Goal: Task Accomplishment & Management: Complete application form

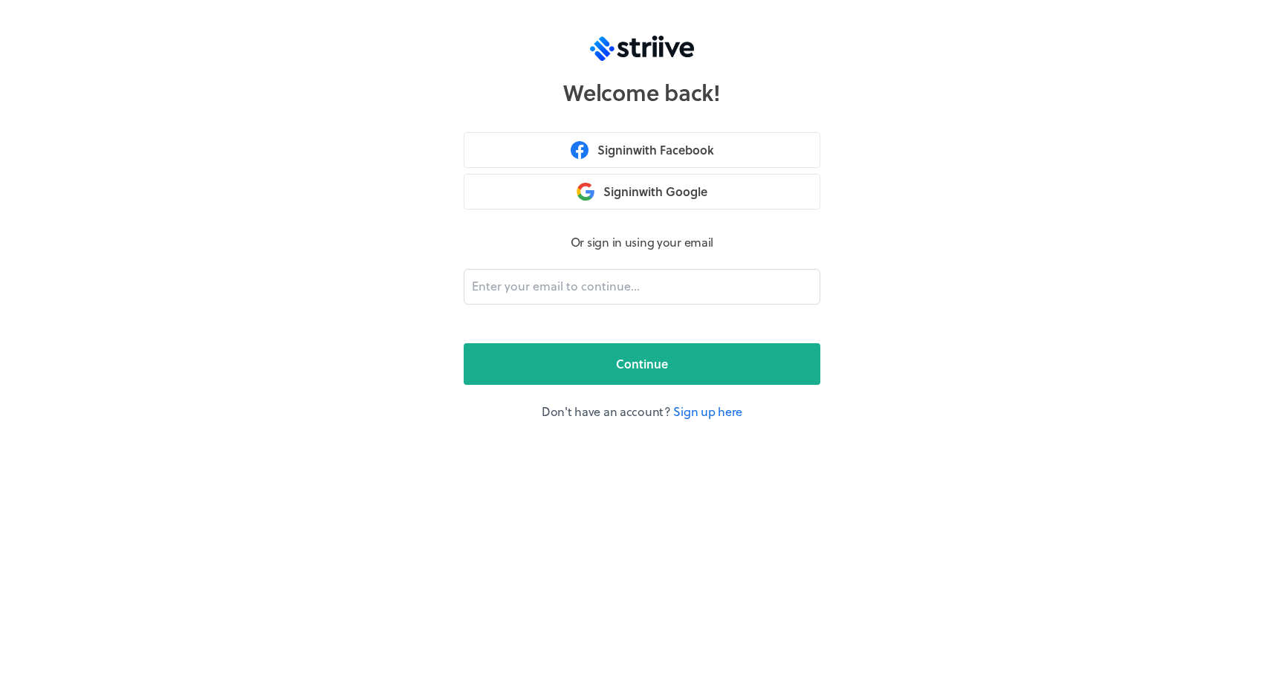
click at [708, 418] on p "Don't have an account? Sign up here" at bounding box center [642, 412] width 357 height 18
click at [710, 414] on link "Sign up here" at bounding box center [707, 411] width 69 height 17
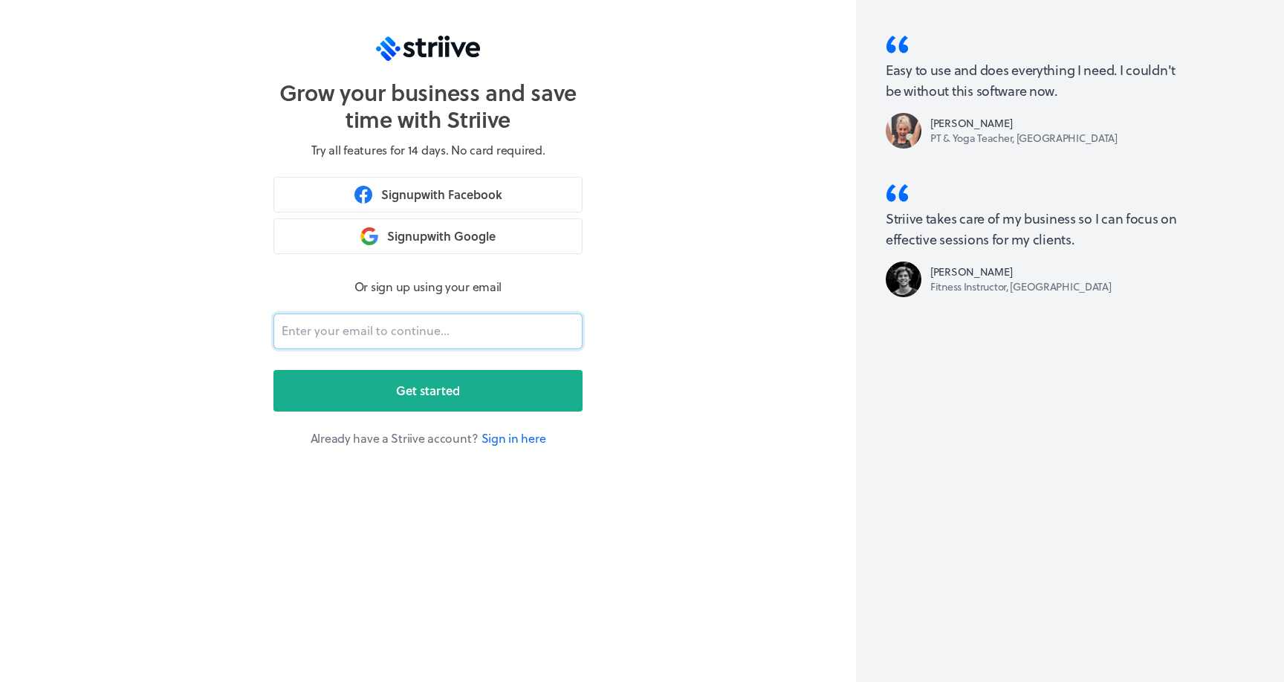
click at [467, 322] on input "email" at bounding box center [428, 332] width 309 height 36
type input "[EMAIL_ADDRESS][DOMAIN_NAME]"
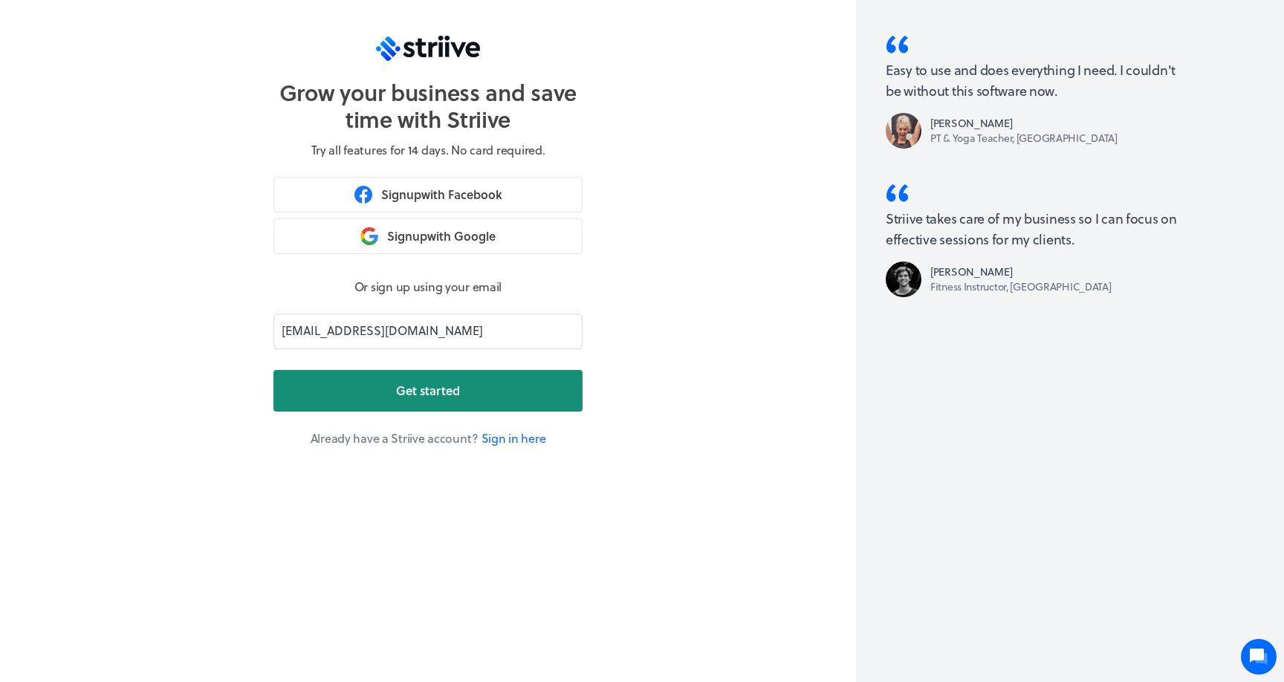
click at [427, 401] on button "Get started" at bounding box center [428, 391] width 309 height 42
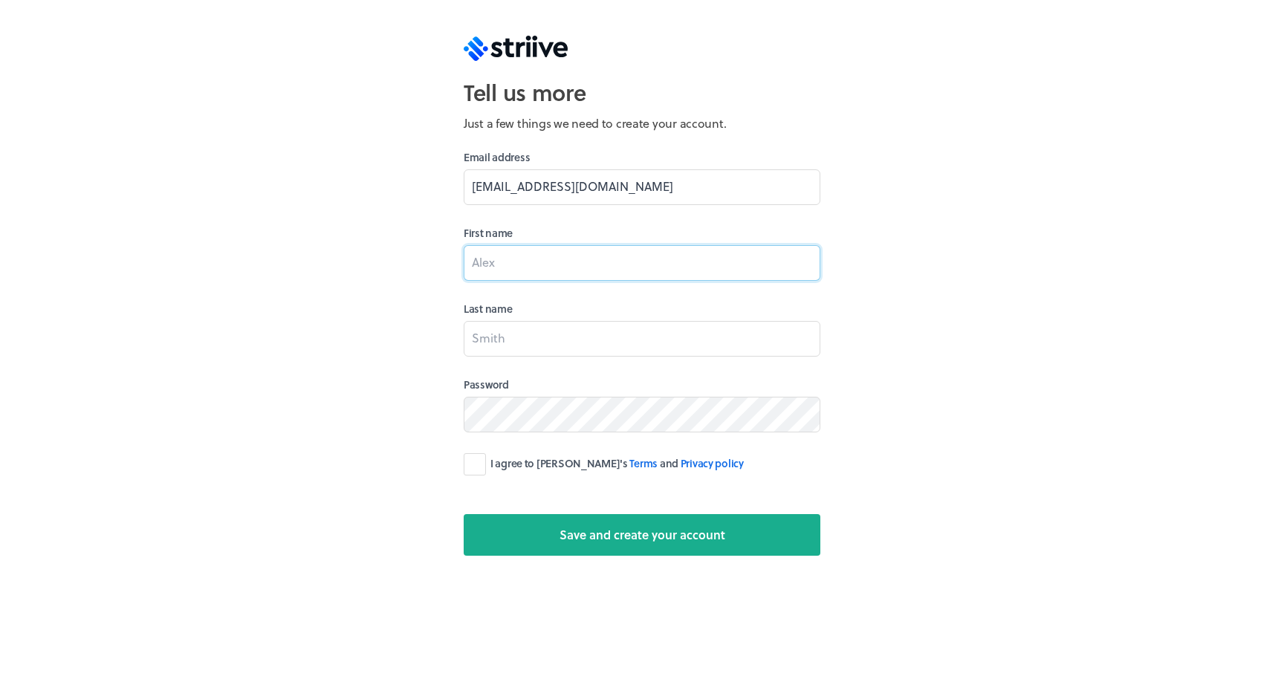
paste input "[PERSON_NAME]"
type input "[PERSON_NAME]"
paste input "Farel"
type input "Farel"
click at [481, 467] on label "I agree to [PERSON_NAME]'s Terms and Privacy policy" at bounding box center [604, 464] width 280 height 22
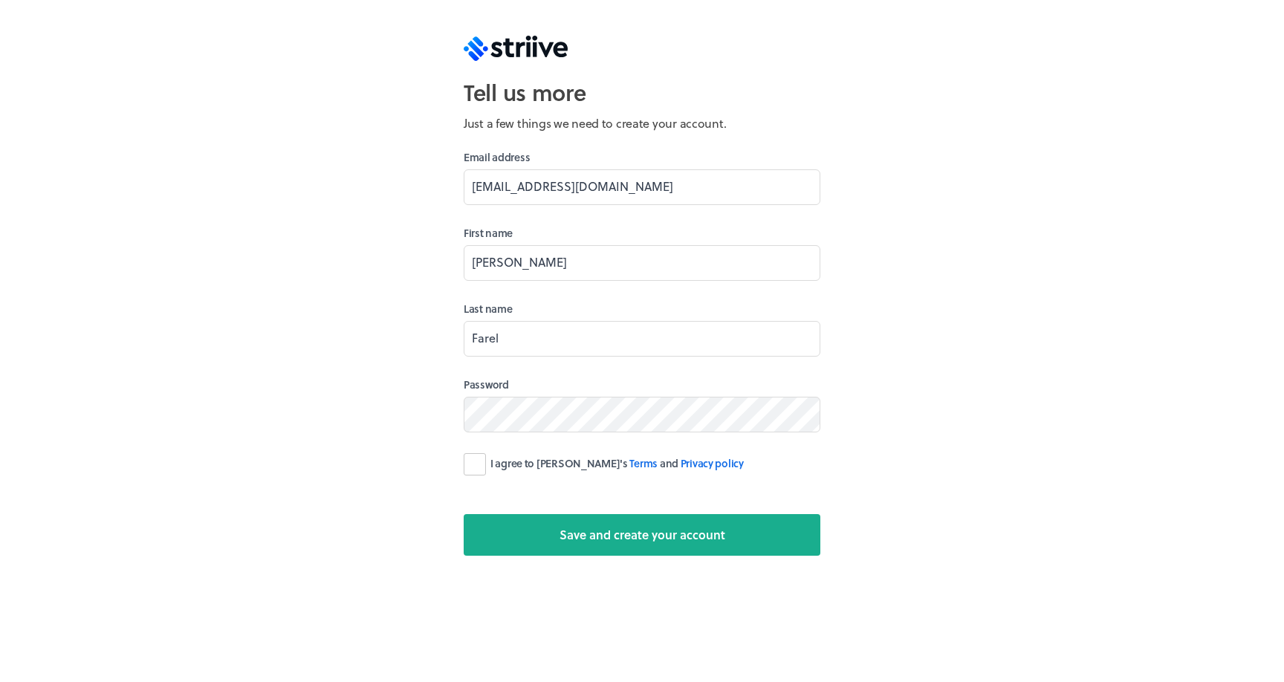
click at [0, 0] on input "I agree to [PERSON_NAME]'s Terms and Privacy policy" at bounding box center [0, 0] width 0 height 0
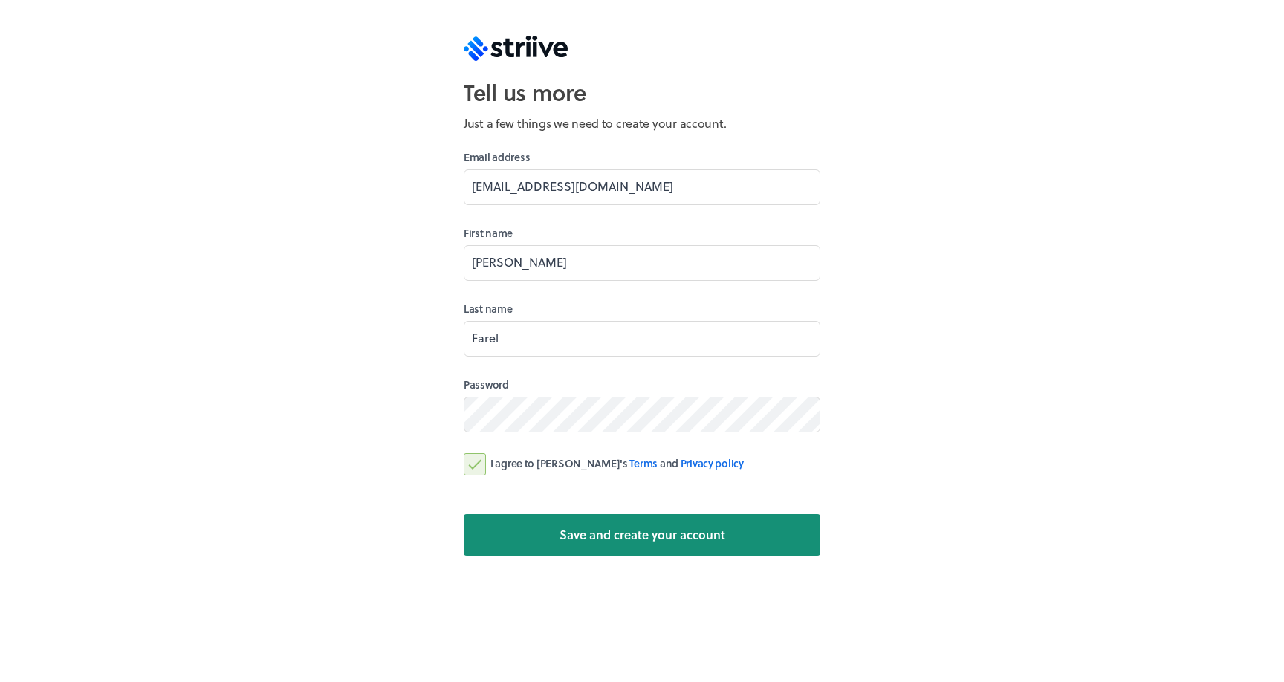
click at [553, 534] on button "Save and create your account" at bounding box center [642, 535] width 357 height 42
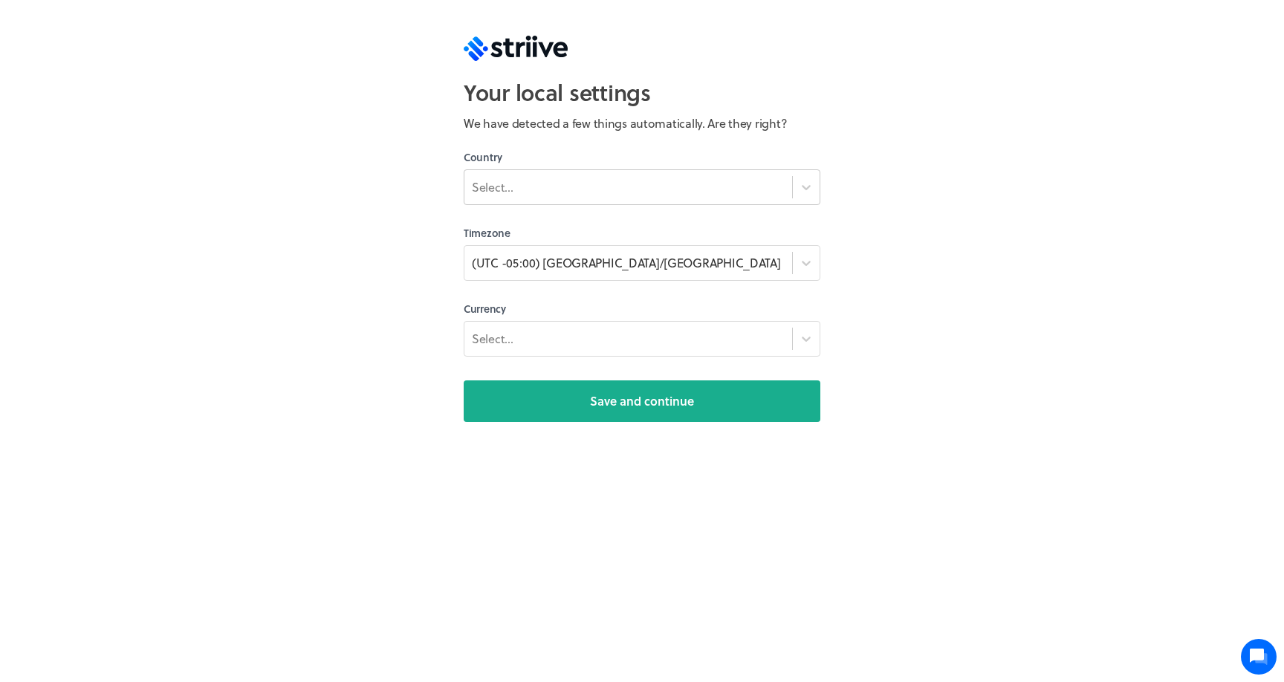
click at [656, 190] on div "Select..." at bounding box center [629, 187] width 328 height 27
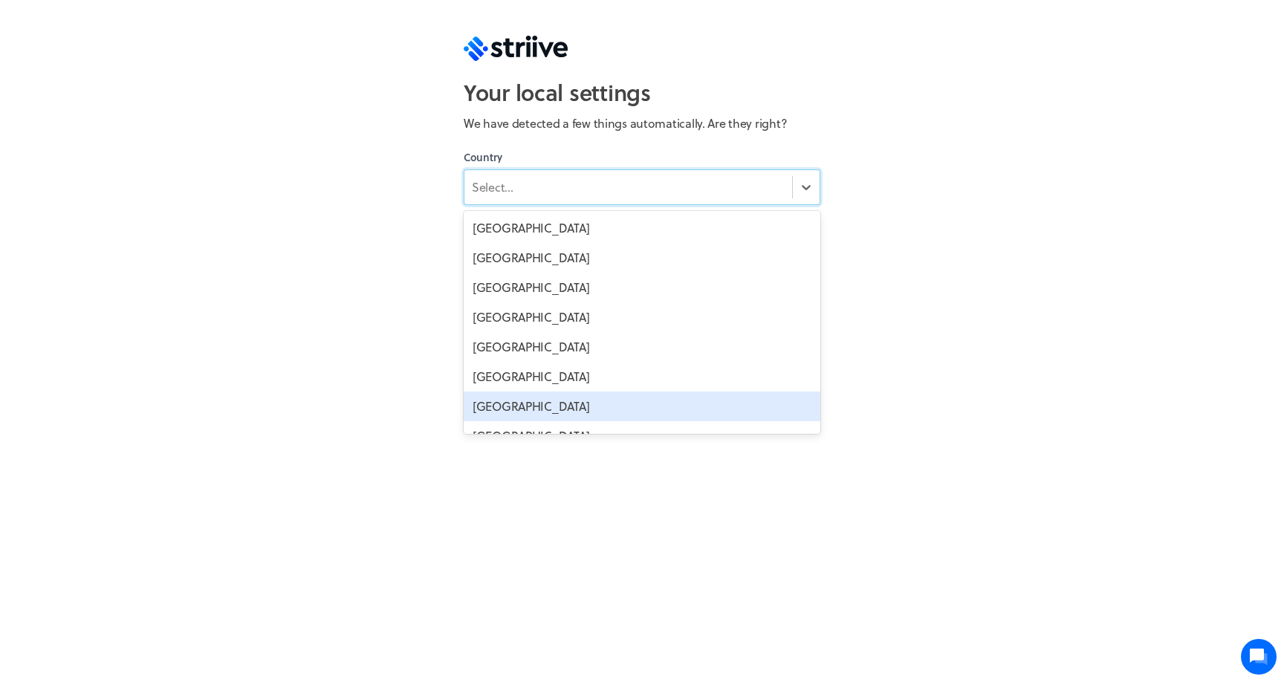
scroll to position [6587, 0]
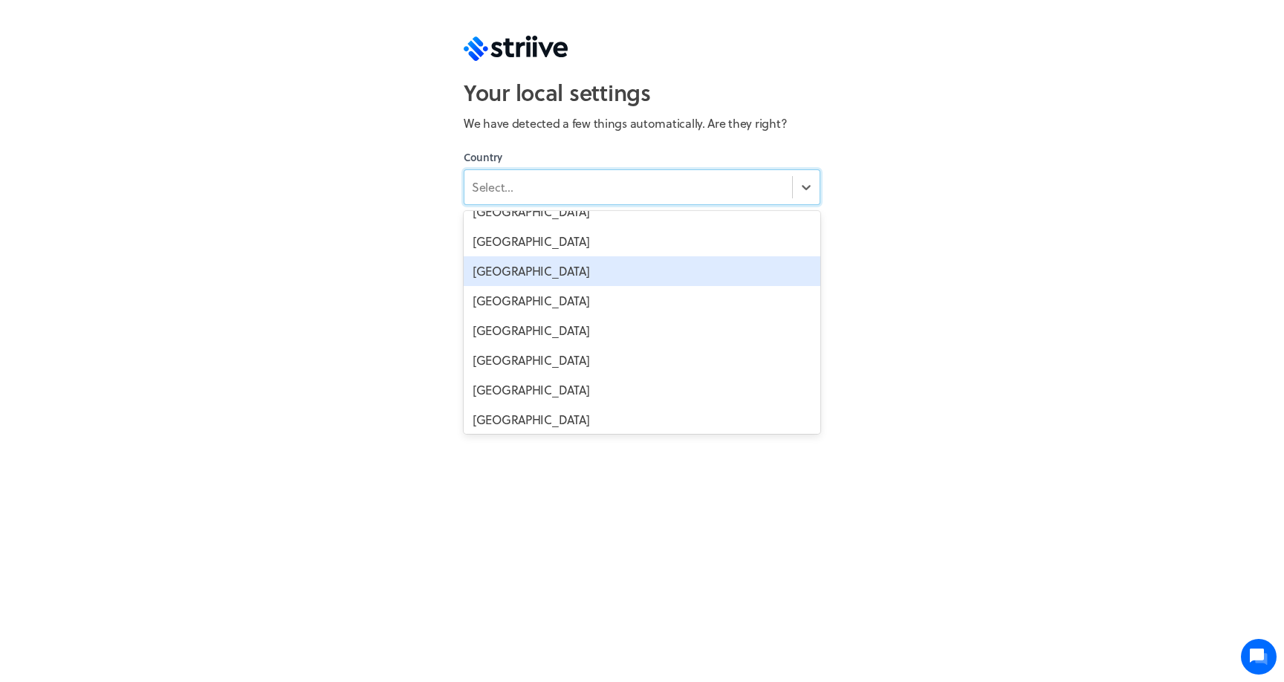
click at [560, 285] on div "[GEOGRAPHIC_DATA]" at bounding box center [642, 271] width 357 height 30
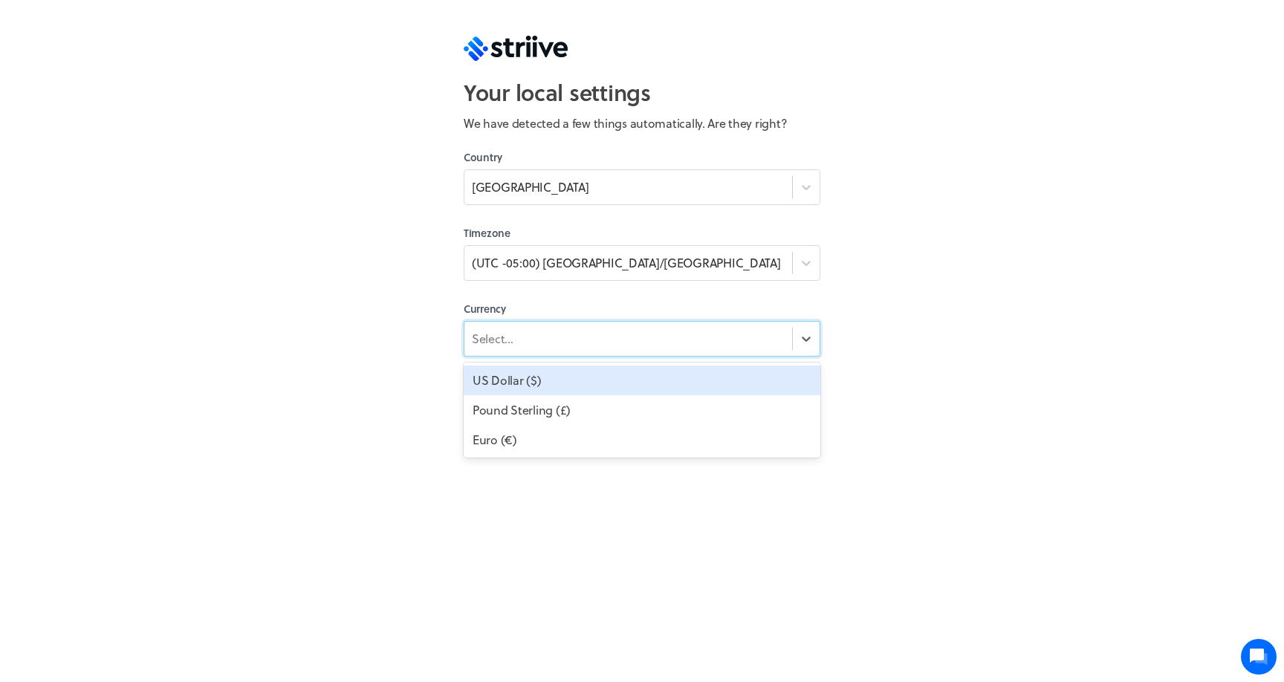
click at [573, 333] on div "Select..." at bounding box center [629, 339] width 328 height 21
click at [567, 384] on div "US Dollar ($)" at bounding box center [642, 381] width 357 height 30
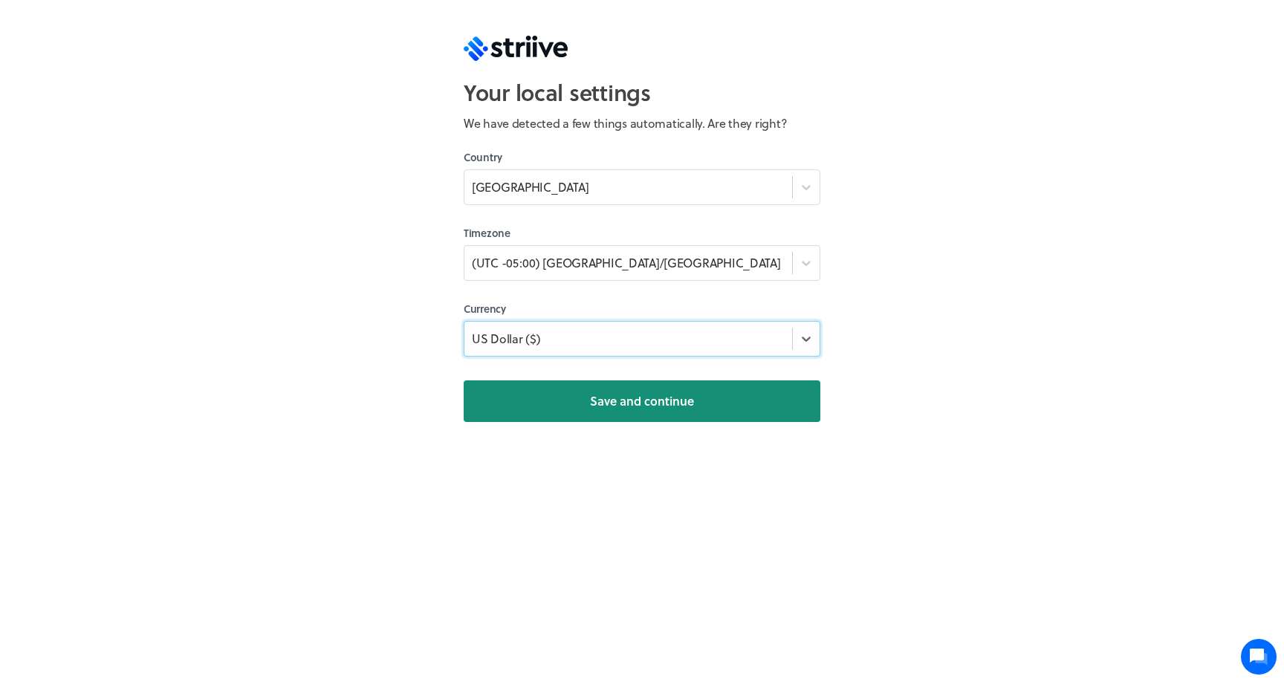
click at [617, 395] on span "Save and continue" at bounding box center [642, 401] width 104 height 18
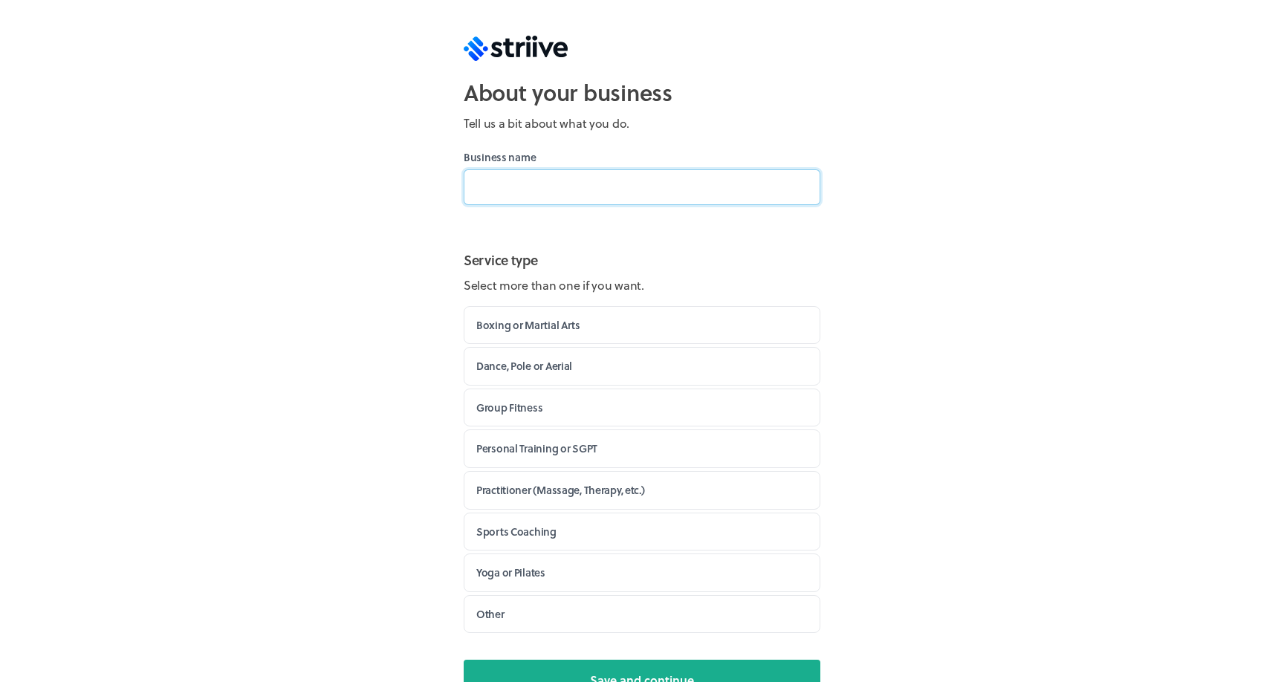
click at [642, 195] on input at bounding box center [642, 187] width 357 height 36
type input "[PERSON_NAME] LLC"
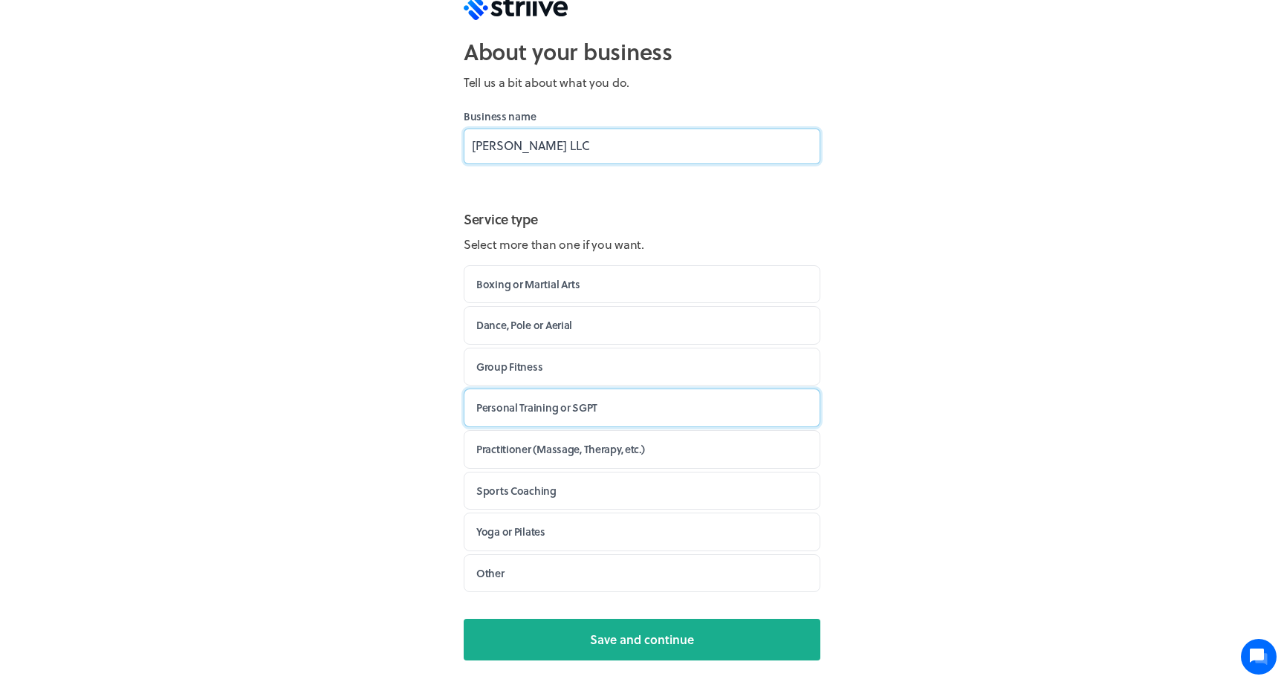
scroll to position [43, 0]
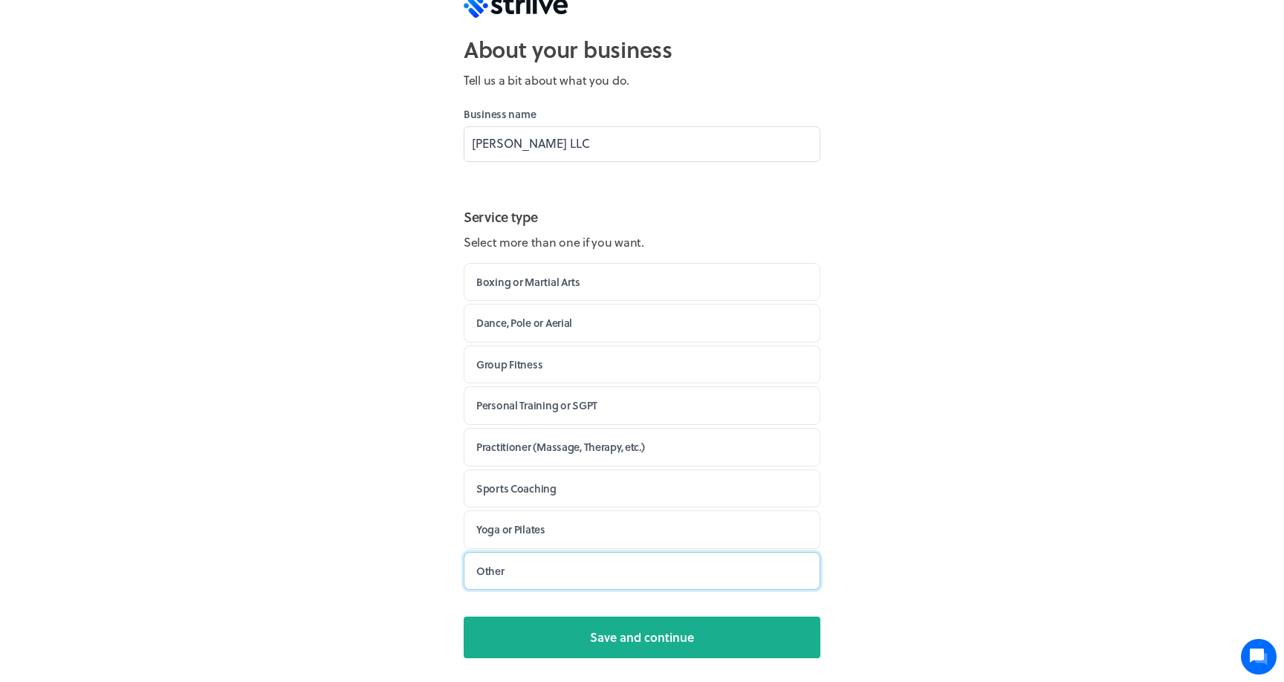
click at [535, 568] on label "Other" at bounding box center [642, 571] width 357 height 39
click at [0, 0] on input "Other" at bounding box center [0, 0] width 0 height 0
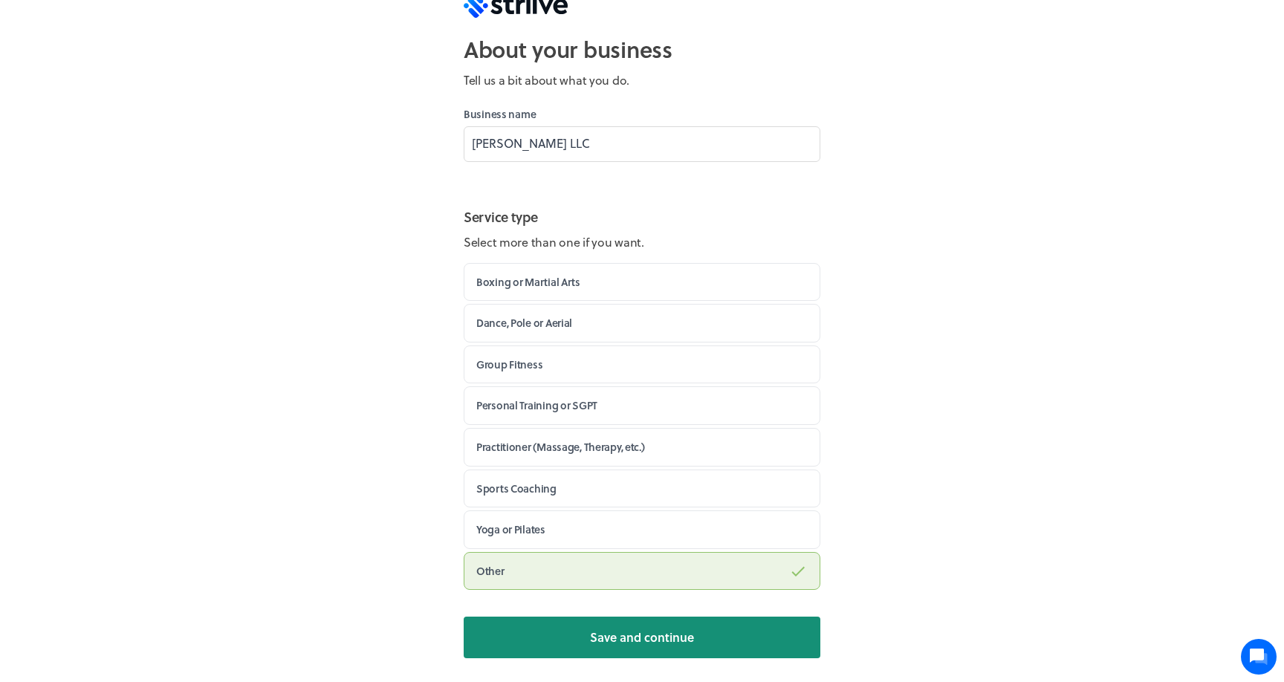
click at [587, 633] on button "Save and continue" at bounding box center [642, 638] width 357 height 42
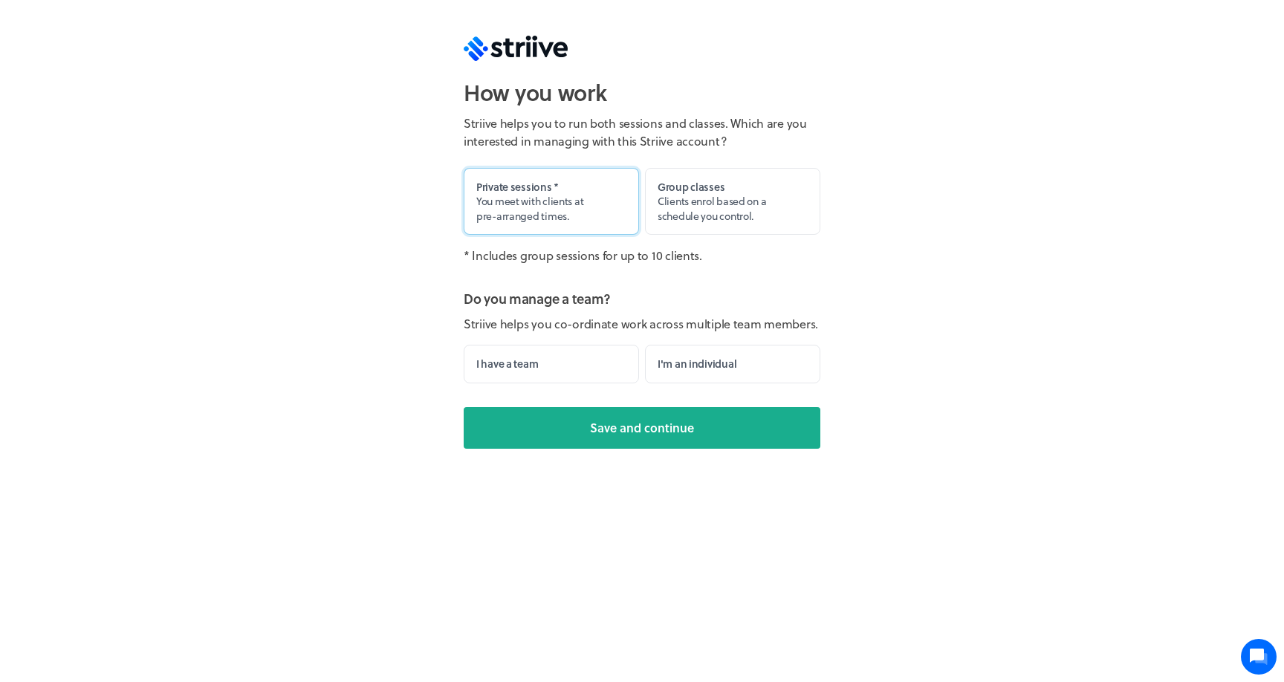
click at [572, 211] on label "Private sessions * You meet with clients at pre-arranged times." at bounding box center [551, 202] width 175 height 68
click at [0, 0] on input "Private sessions * You meet with clients at pre-arranged times." at bounding box center [0, 0] width 0 height 0
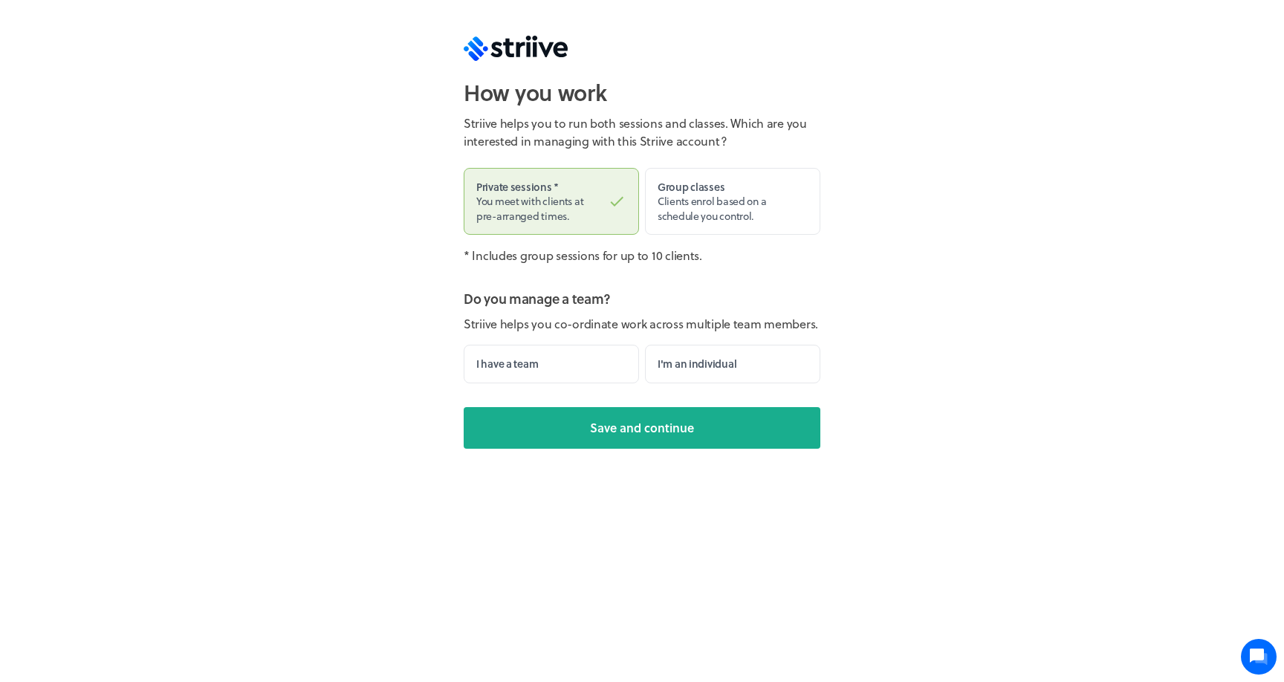
click at [539, 344] on fieldset "Do you manage a team? Striive helps you co-ordinate work across multiple team m…" at bounding box center [642, 335] width 357 height 95
click at [540, 370] on label "I have a team" at bounding box center [551, 364] width 175 height 39
click at [0, 0] on input "I have a team" at bounding box center [0, 0] width 0 height 0
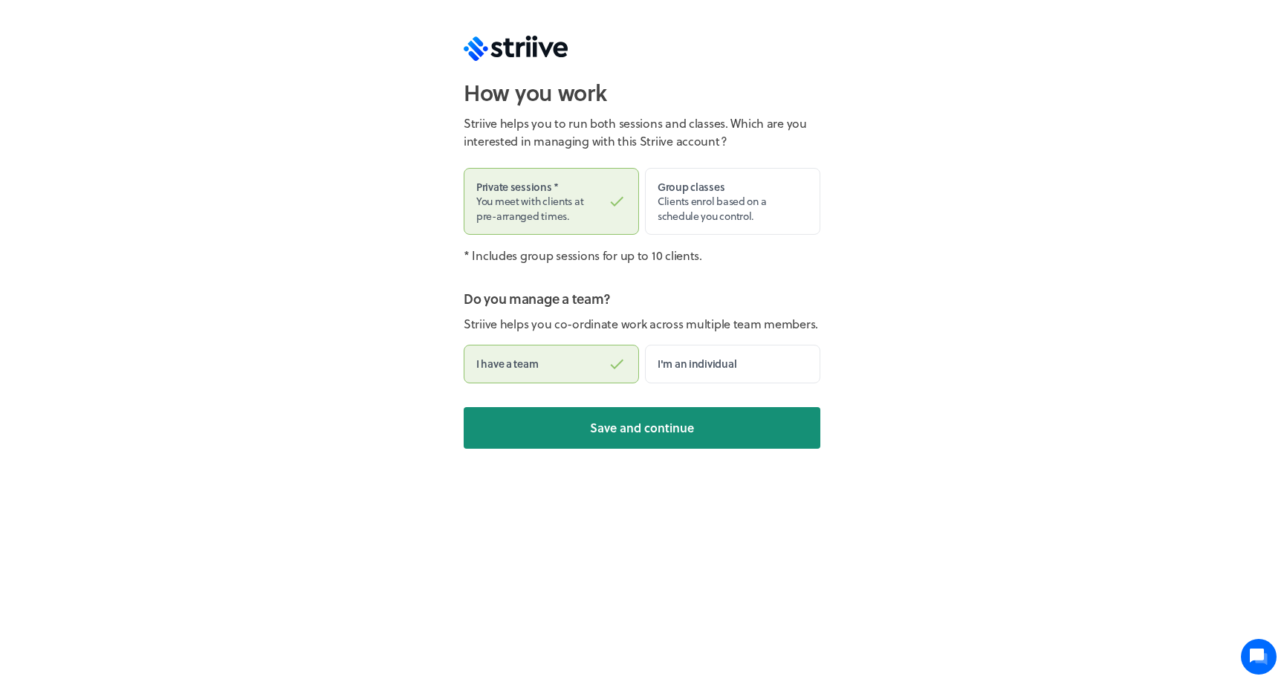
click at [644, 440] on button "Save and continue" at bounding box center [642, 428] width 357 height 42
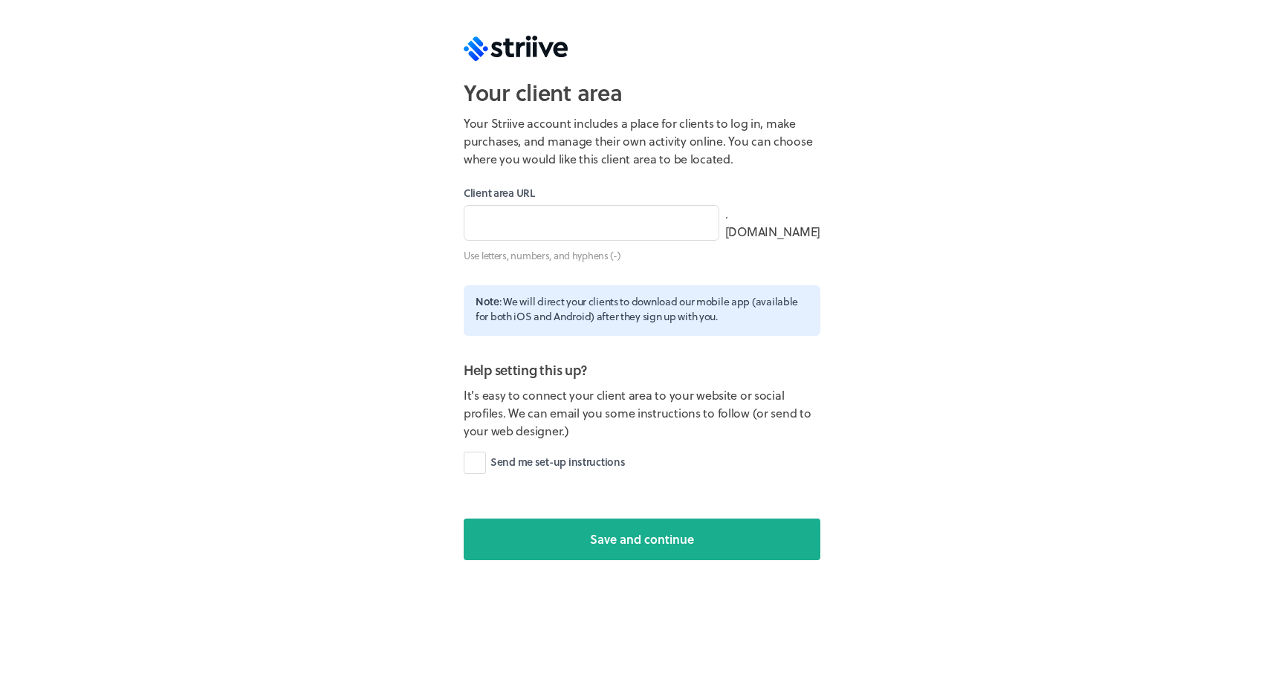
type input "julienfarelllc"
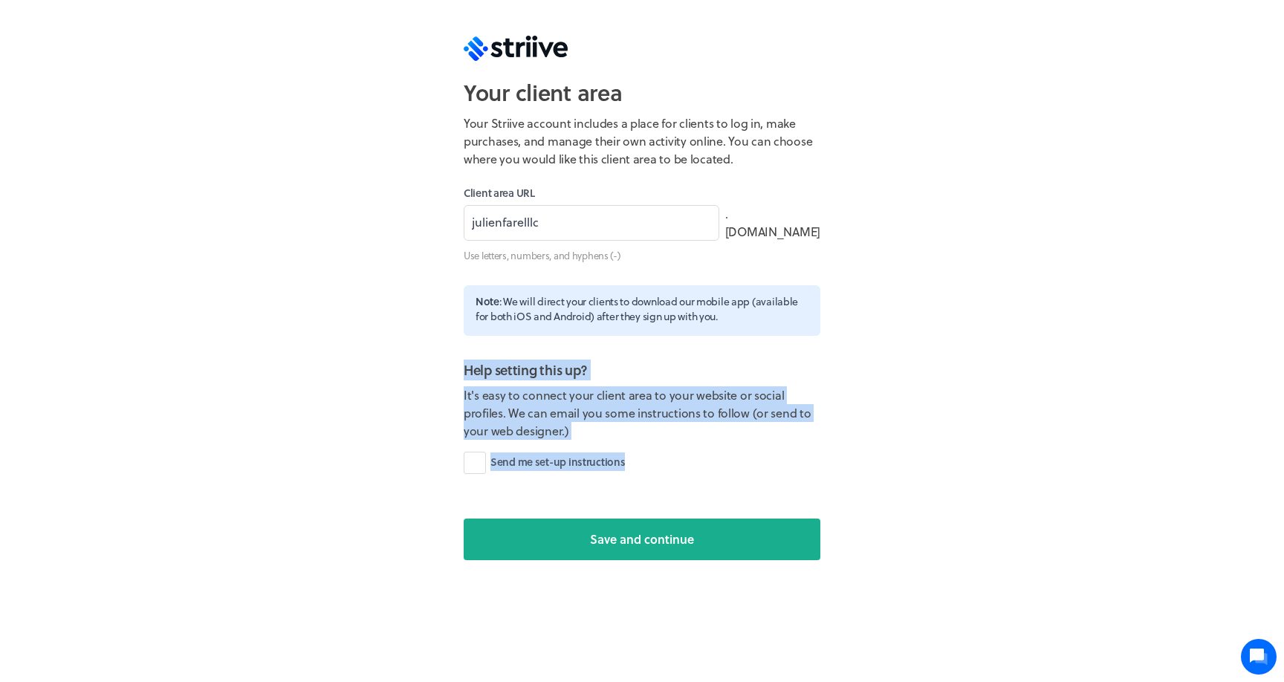
drag, startPoint x: 670, startPoint y: 458, endPoint x: 454, endPoint y: 349, distance: 242.0
click at [454, 349] on section "Your client area Your Striive account includes a place for clients to log in, m…" at bounding box center [642, 292] width 381 height 584
copy fieldset "Help setting this up? It's easy to connect your client area to your website or …"
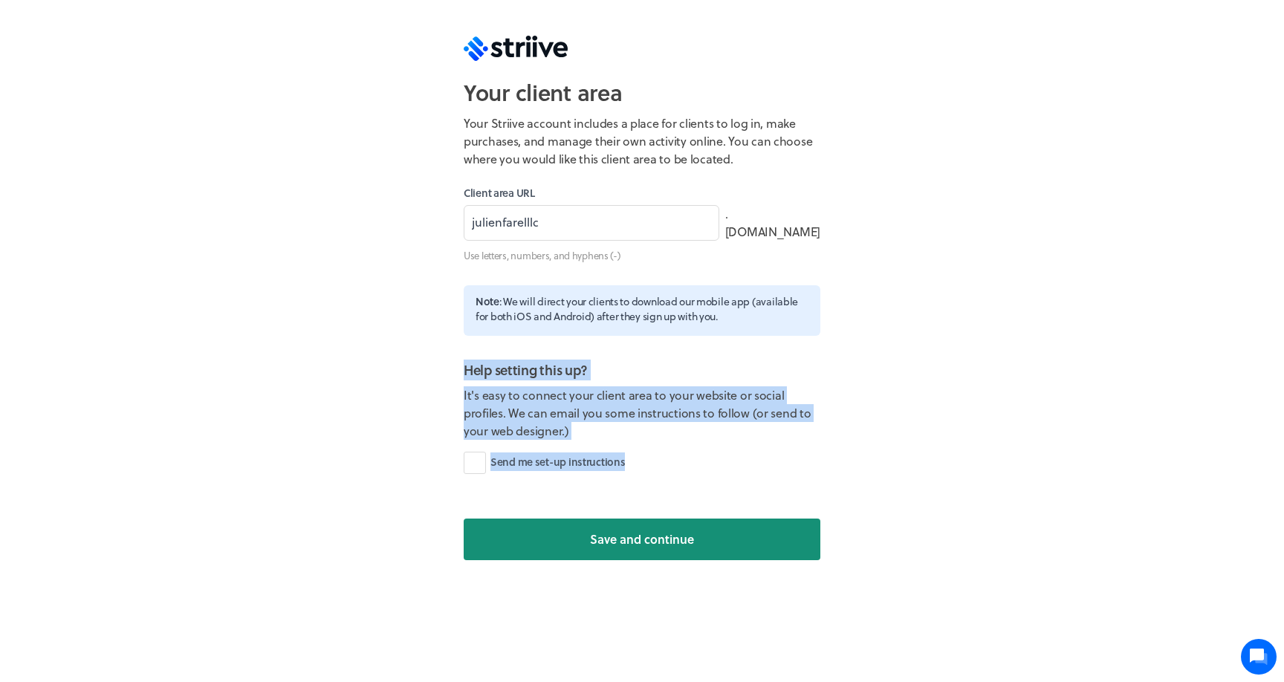
click at [580, 540] on button "Save and continue" at bounding box center [642, 540] width 357 height 42
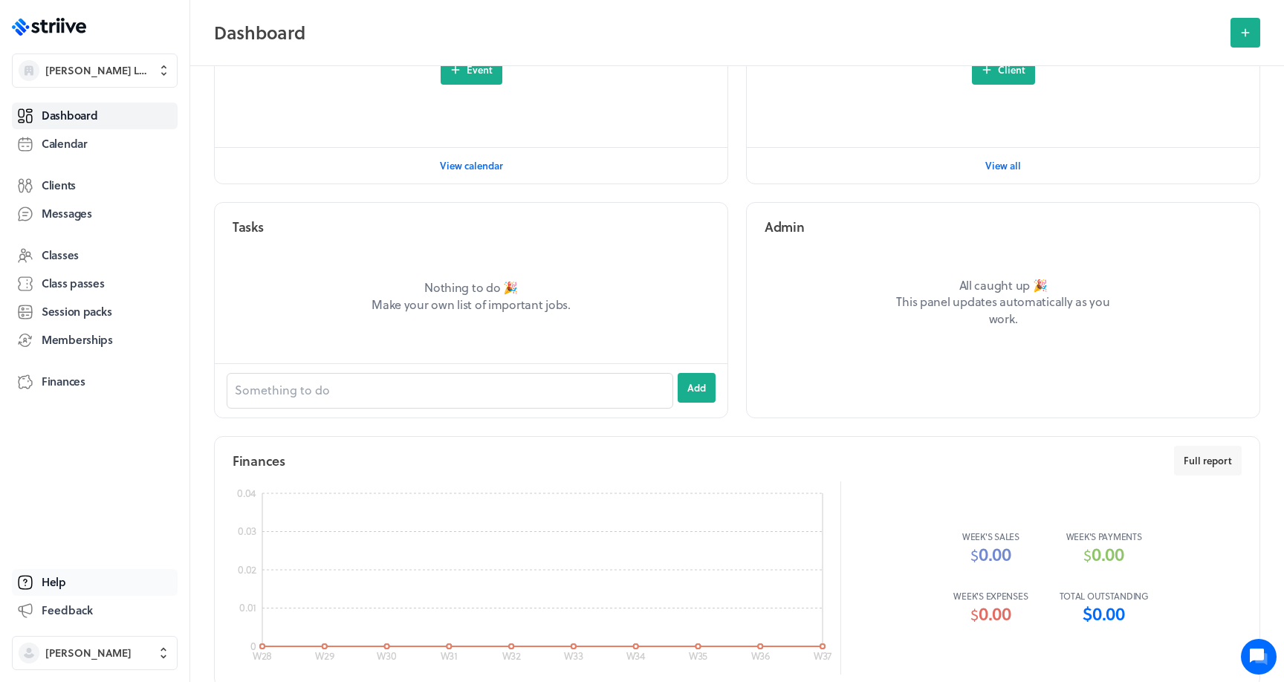
scroll to position [762, 0]
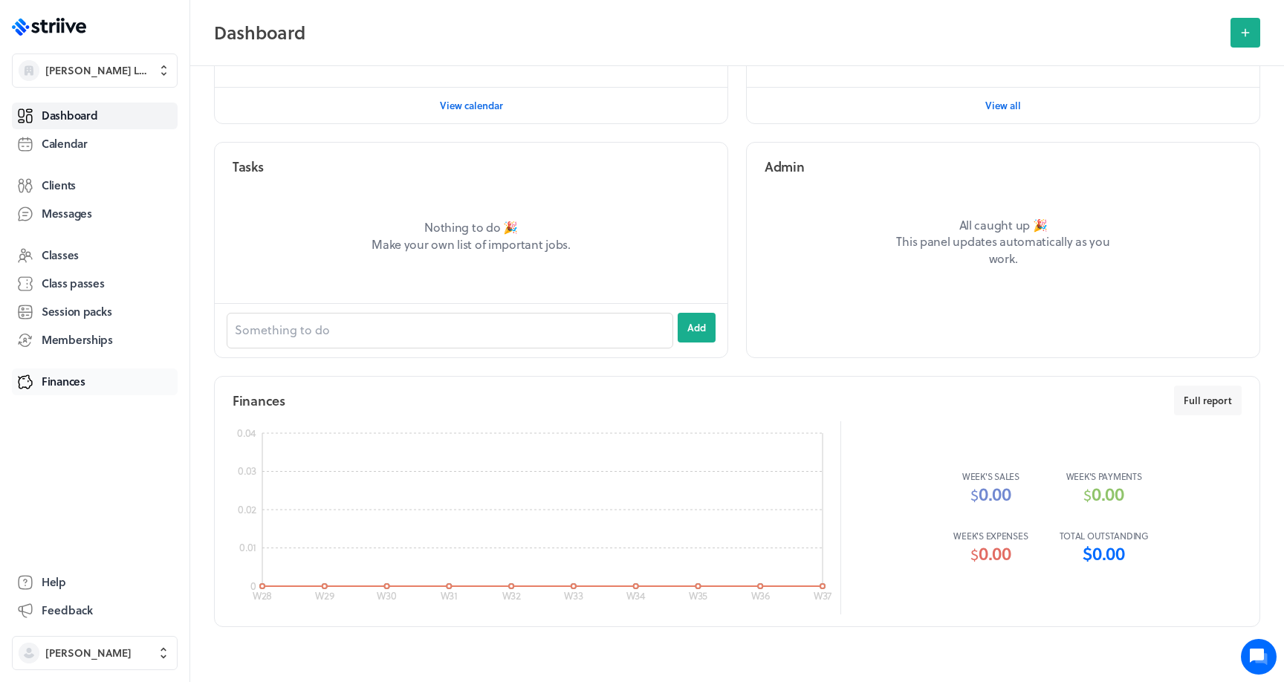
click at [82, 384] on span "Finances" at bounding box center [64, 382] width 44 height 16
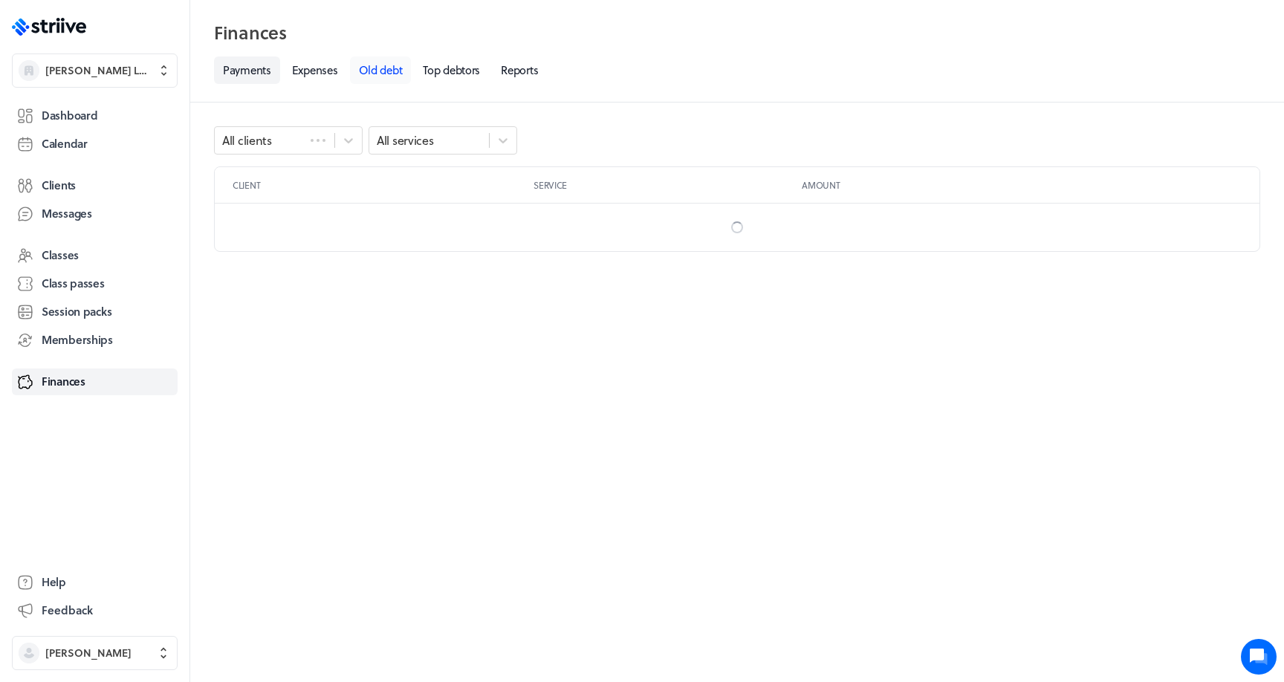
click at [381, 64] on link "Old debt" at bounding box center [381, 69] width 62 height 27
click at [294, 77] on link "Expenses" at bounding box center [315, 69] width 64 height 27
click at [240, 70] on link "Payments" at bounding box center [247, 69] width 66 height 27
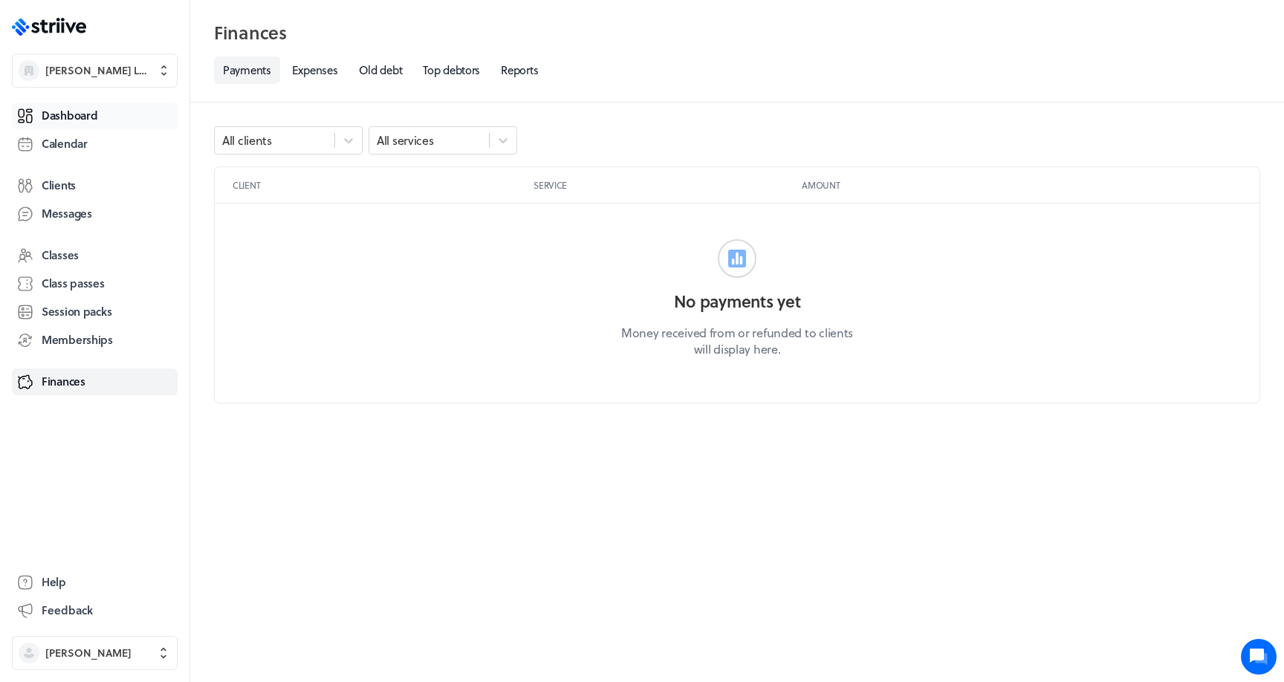
click at [107, 112] on link "Dashboard" at bounding box center [95, 116] width 166 height 27
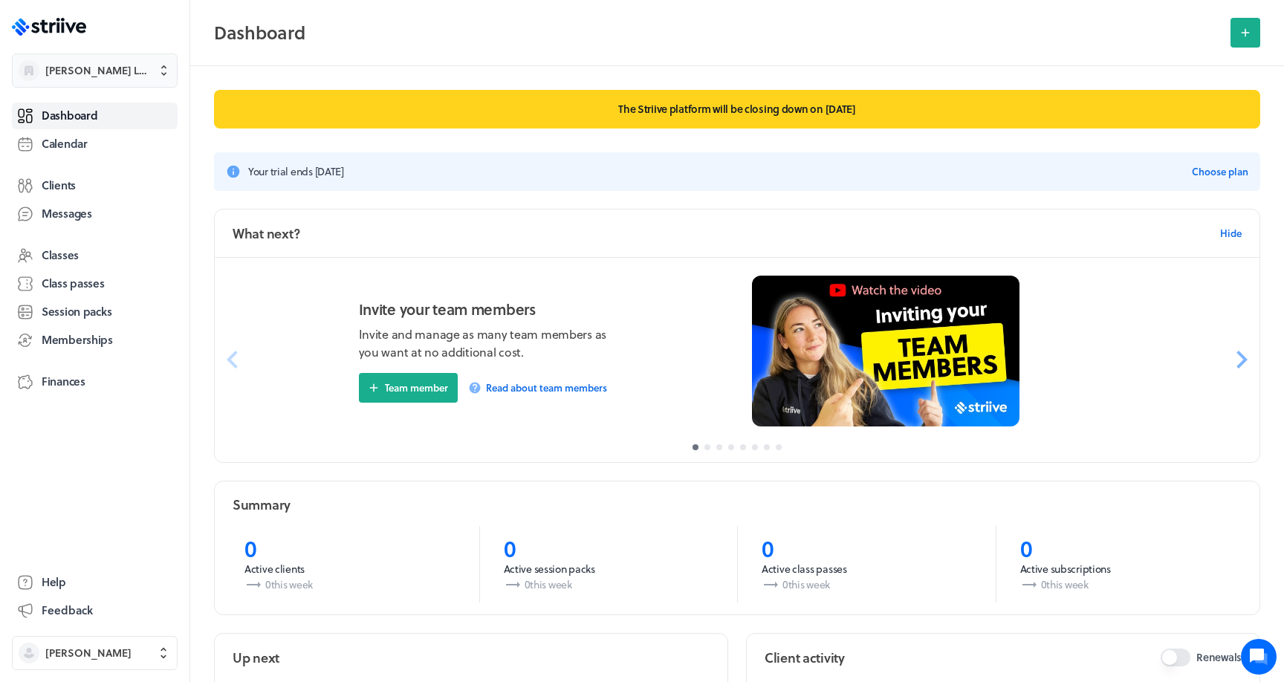
click at [136, 71] on span "[PERSON_NAME] LLC" at bounding box center [108, 70] width 126 height 15
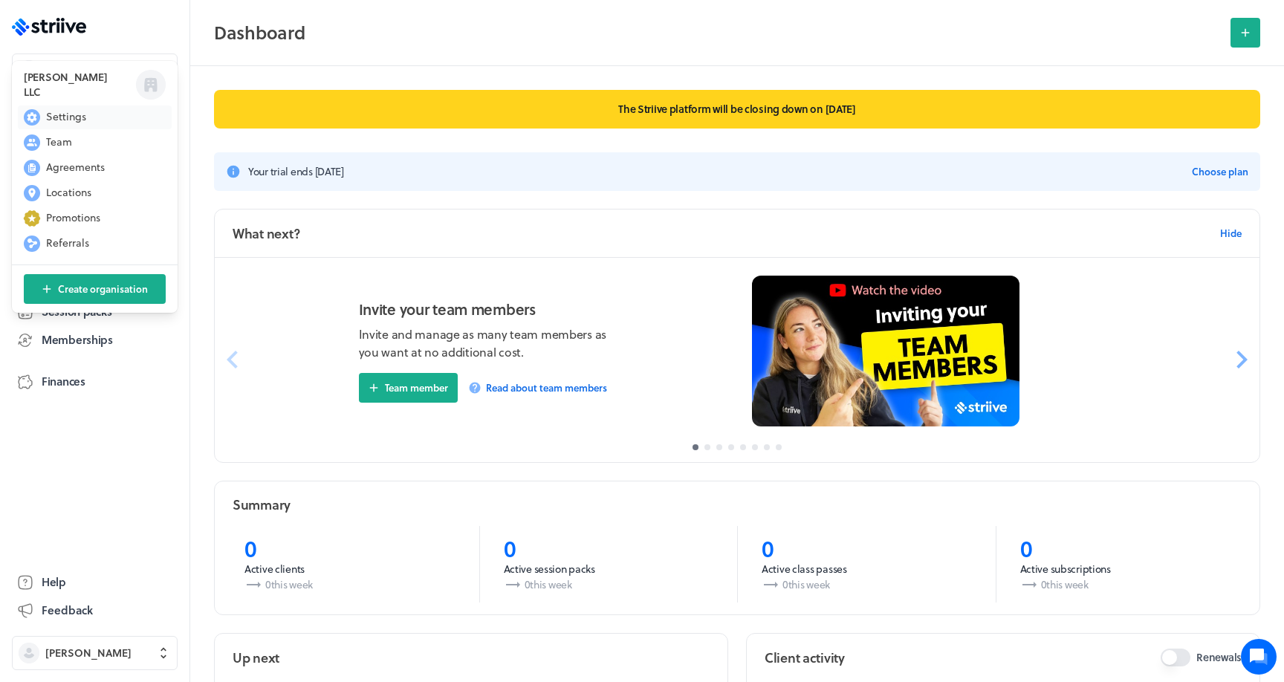
click at [91, 114] on button "Settings" at bounding box center [95, 118] width 154 height 24
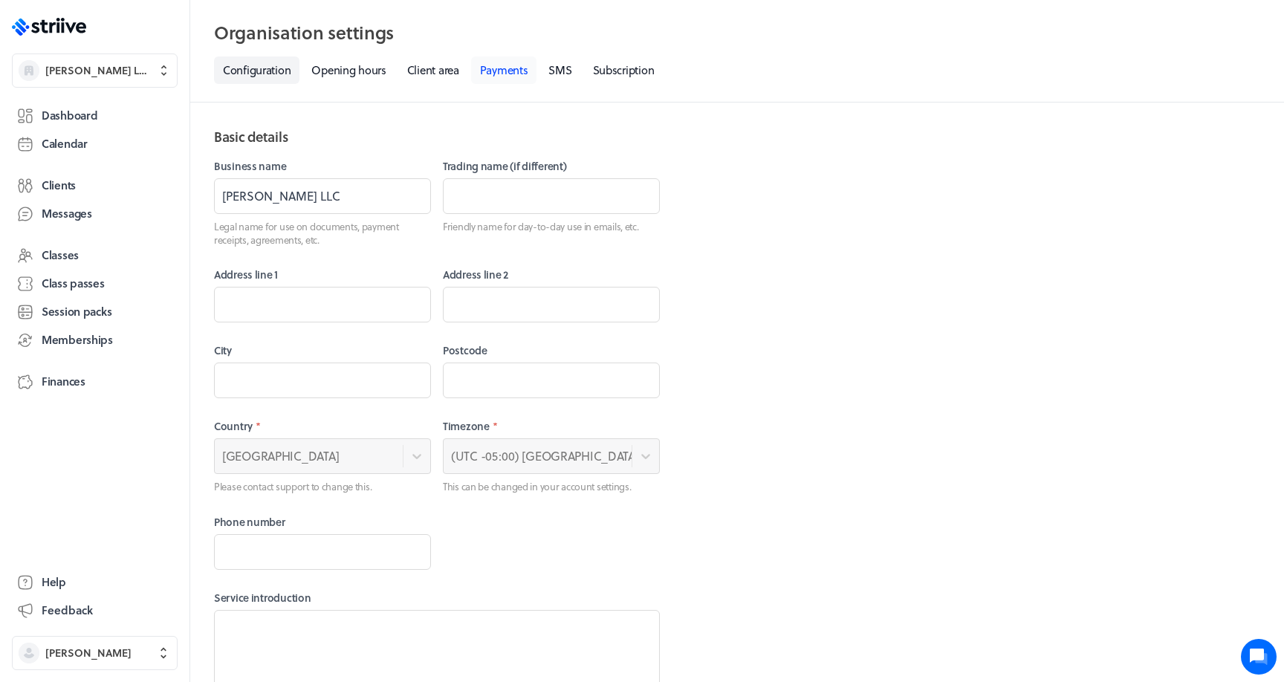
click at [516, 74] on link "Payments" at bounding box center [504, 69] width 66 height 27
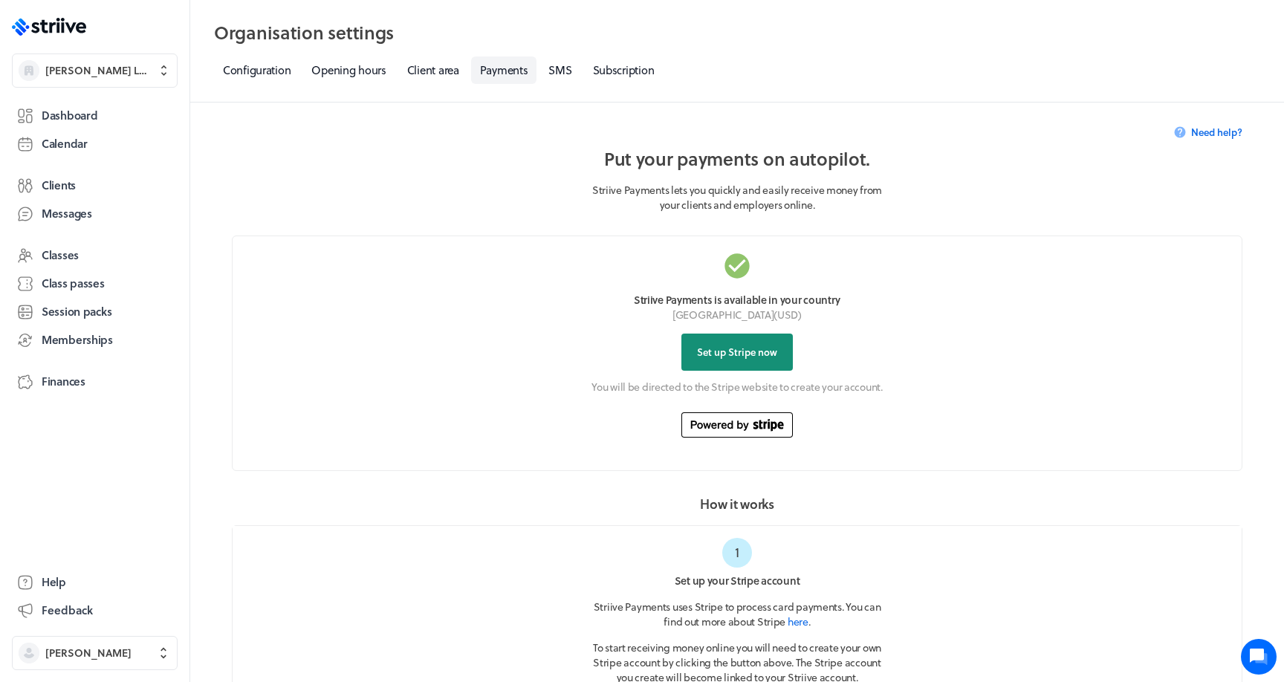
click at [757, 346] on span "Set up Stripe now" at bounding box center [737, 352] width 80 height 13
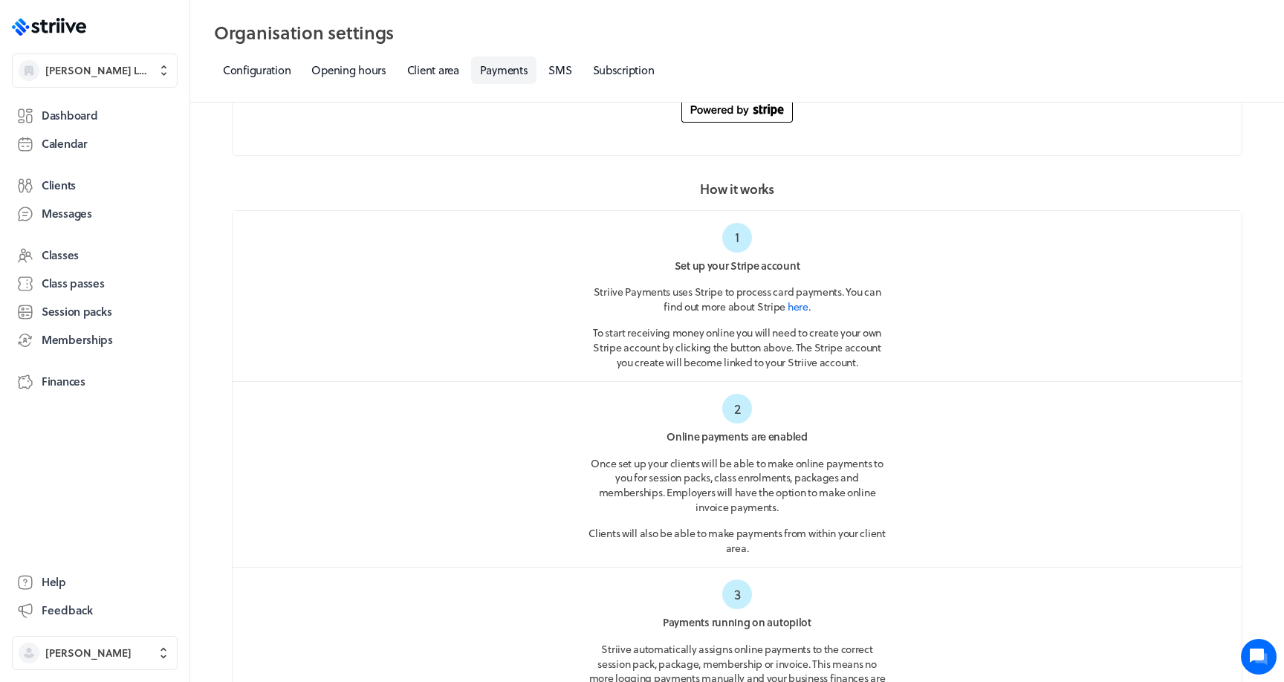
scroll to position [330, 0]
